Goal: Task Accomplishment & Management: Complete application form

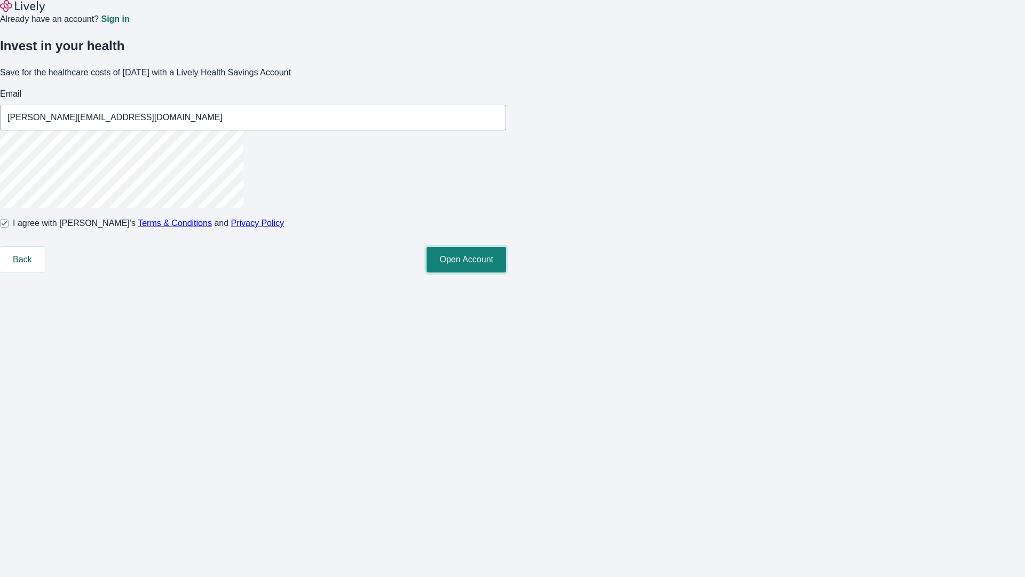
click at [506, 272] on button "Open Account" at bounding box center [467, 260] width 80 height 26
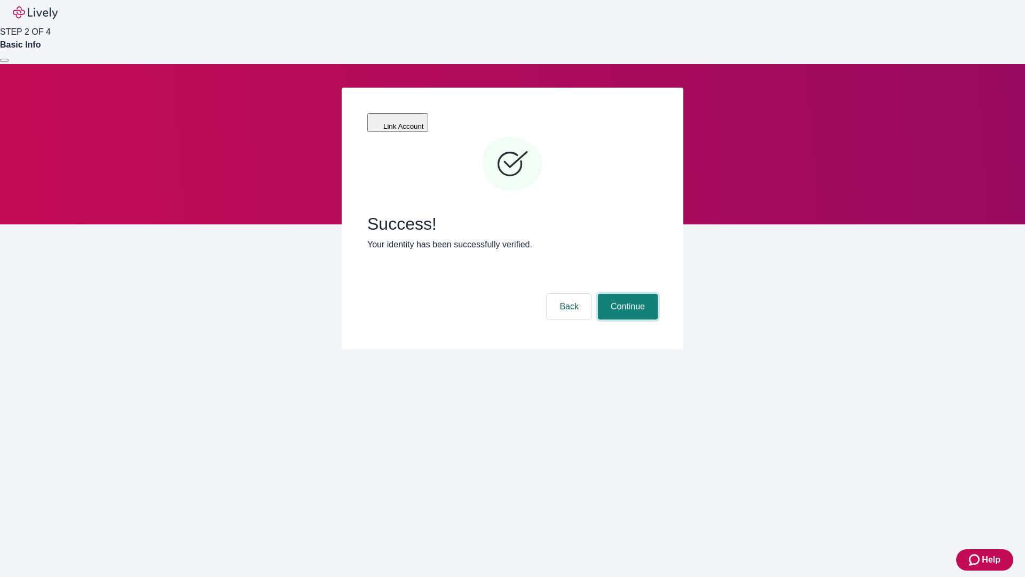
click at [626, 294] on button "Continue" at bounding box center [628, 307] width 60 height 26
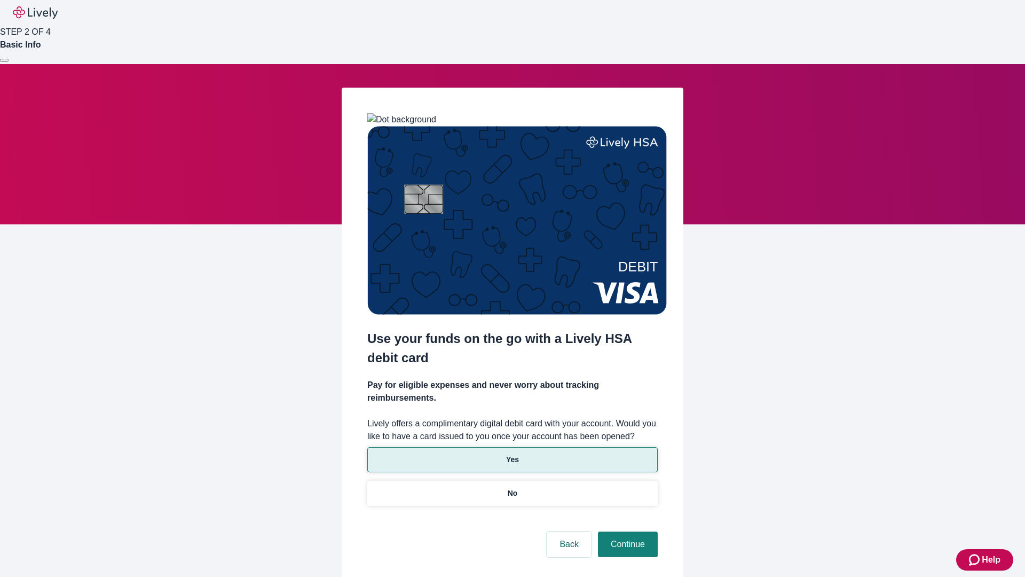
click at [512, 454] on p "Yes" at bounding box center [512, 459] width 13 height 11
click at [626, 531] on button "Continue" at bounding box center [628, 544] width 60 height 26
